Goal: Task Accomplishment & Management: Use online tool/utility

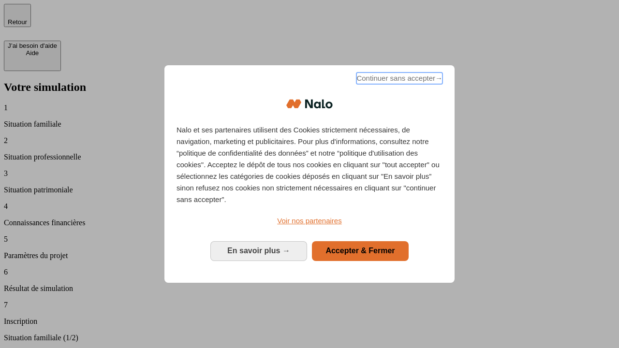
click at [398, 80] on span "Continuer sans accepter →" at bounding box center [399, 79] width 86 height 12
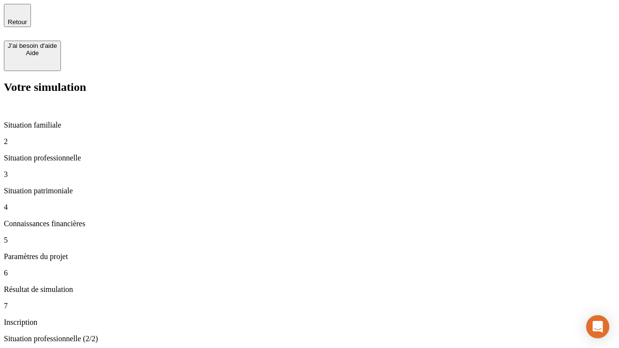
type input "30 000"
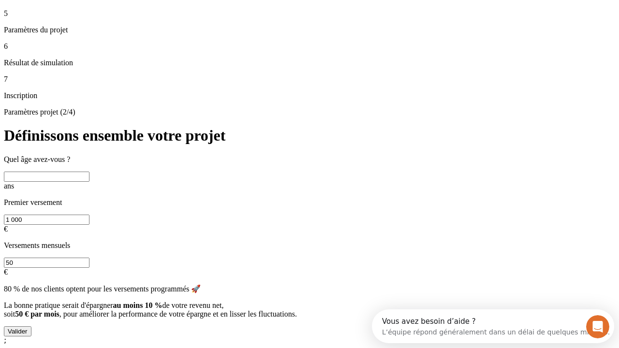
scroll to position [18, 0]
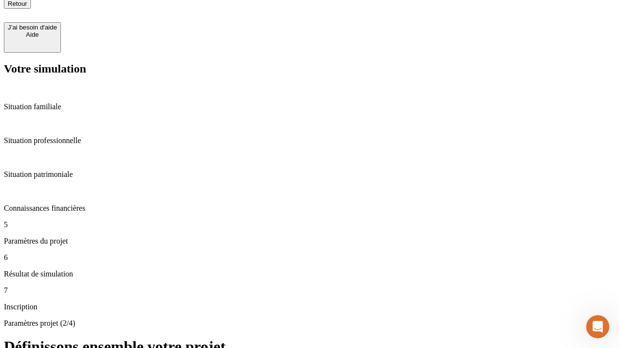
type input "25"
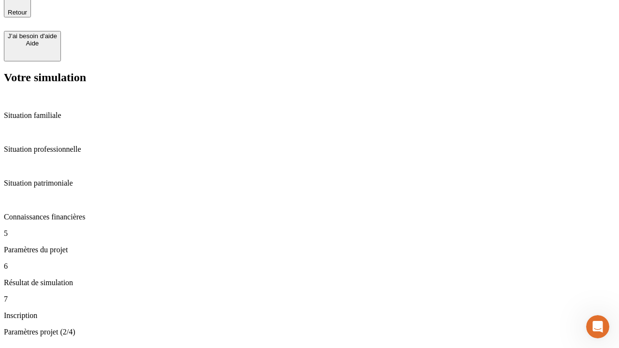
type input "1 000"
type input "640"
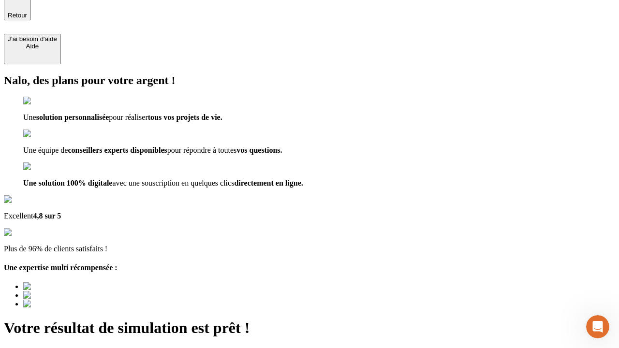
type input "[EMAIL_ADDRESS][PERSON_NAME][DOMAIN_NAME]"
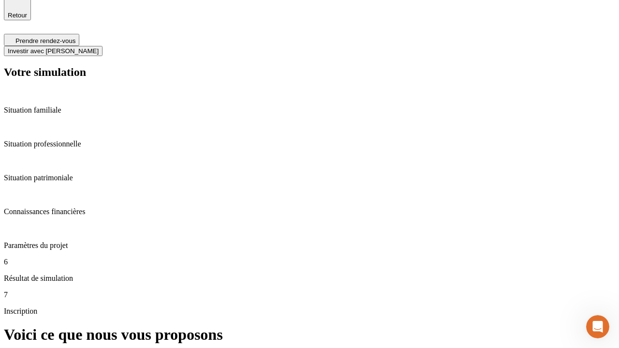
click at [99, 47] on span "Investir avec [PERSON_NAME]" at bounding box center [53, 50] width 91 height 7
